Goal: Browse casually: Explore the website without a specific task or goal

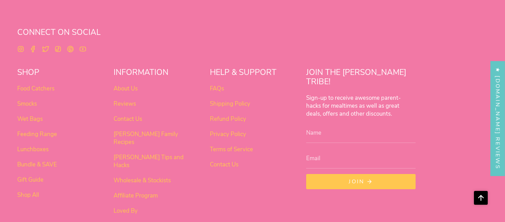
scroll to position [545, 0]
